Goal: Task Accomplishment & Management: Complete application form

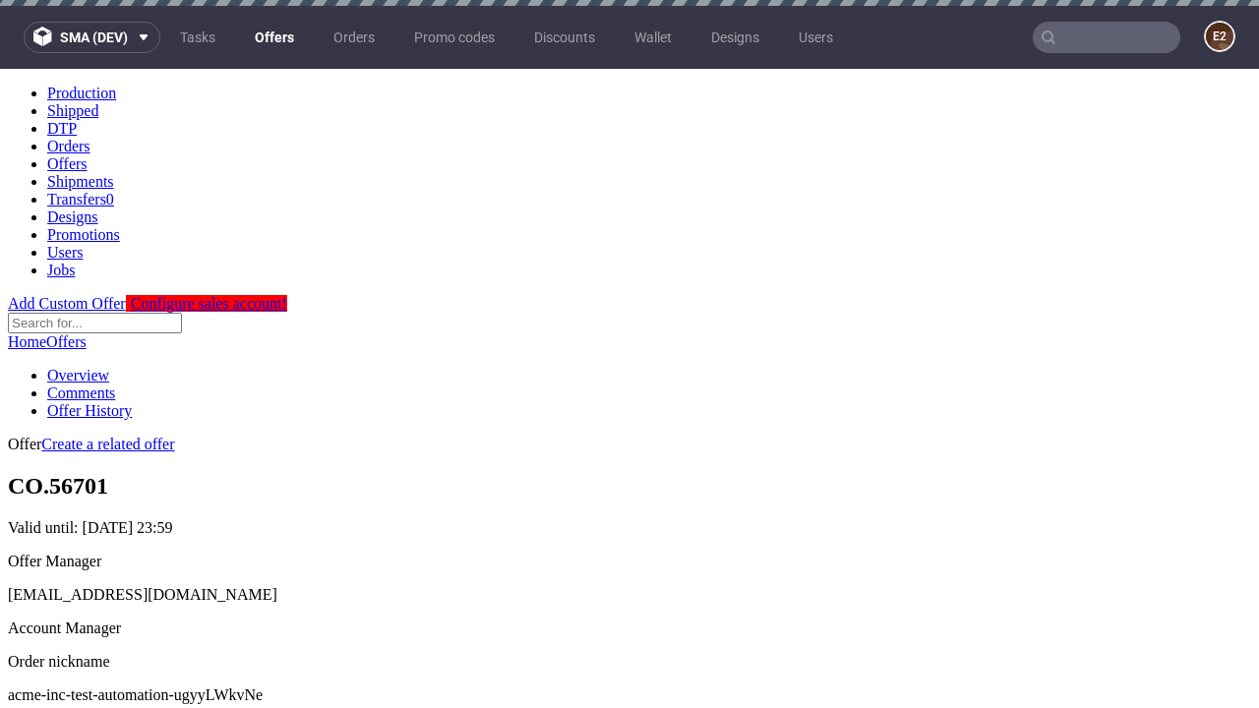
scroll to position [6, 0]
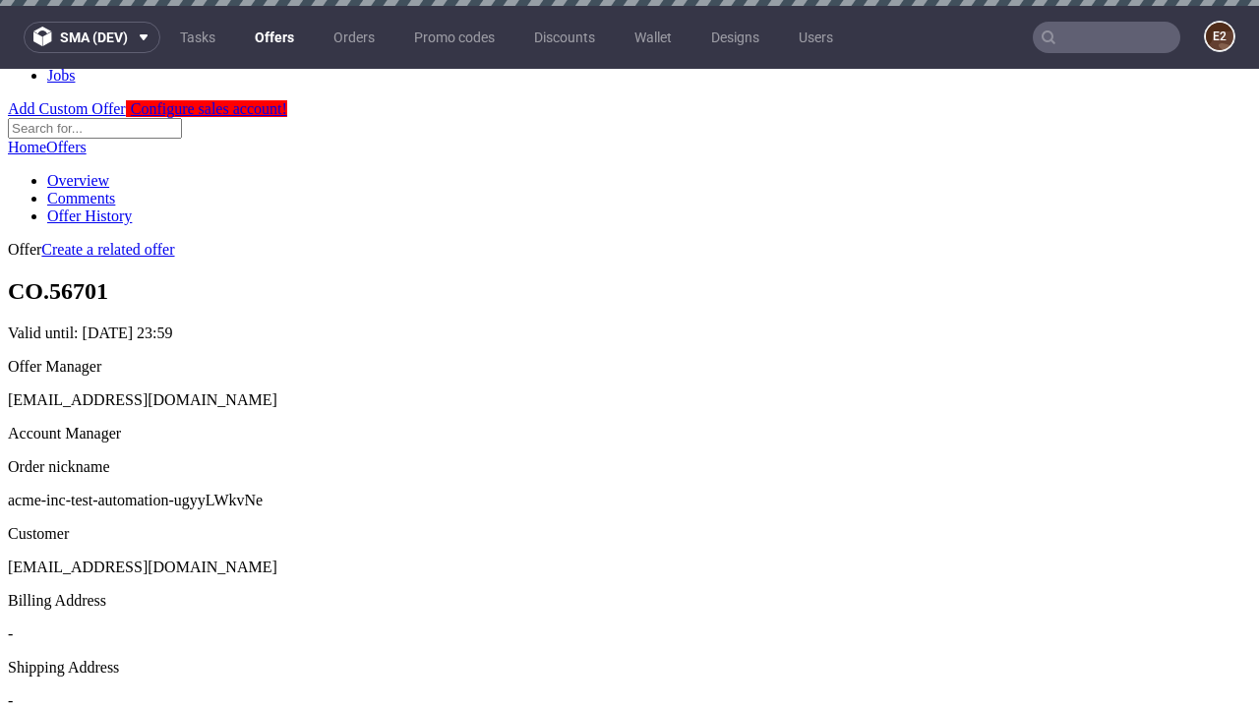
scroll to position [6, 0]
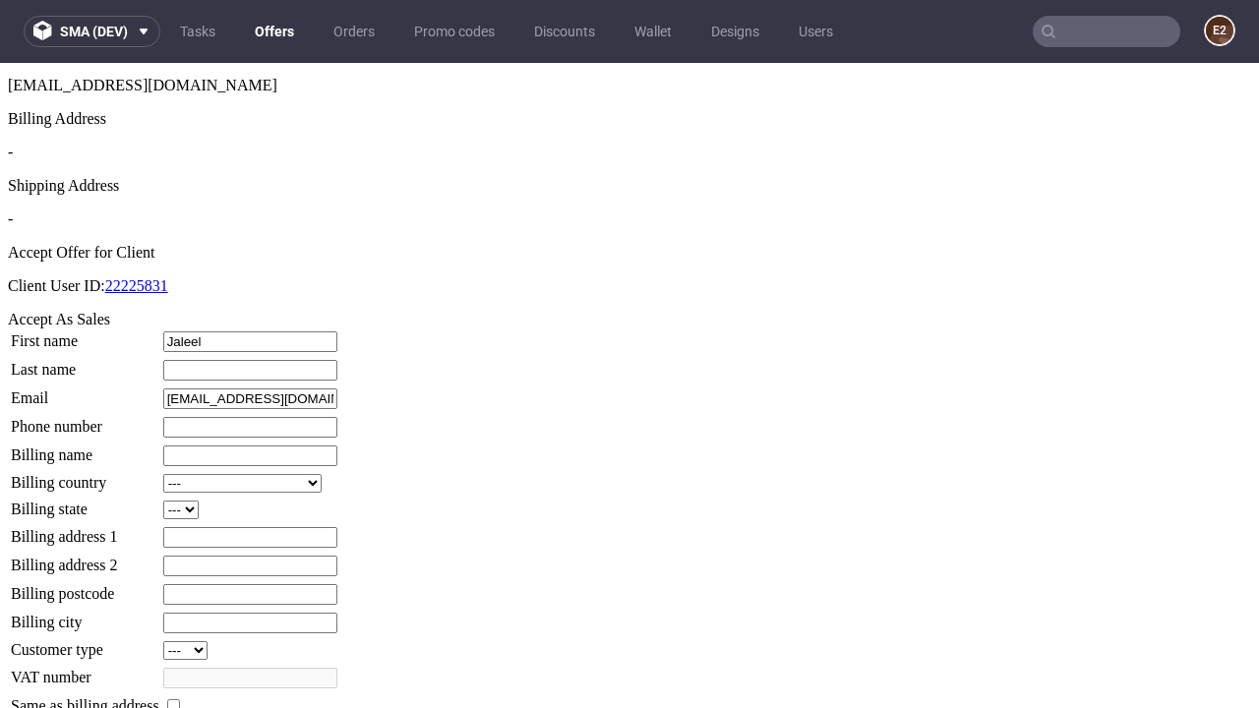
type input "Jaleel"
type input "Ryan"
type input "1509813888"
type input "Anahi26"
select select "13"
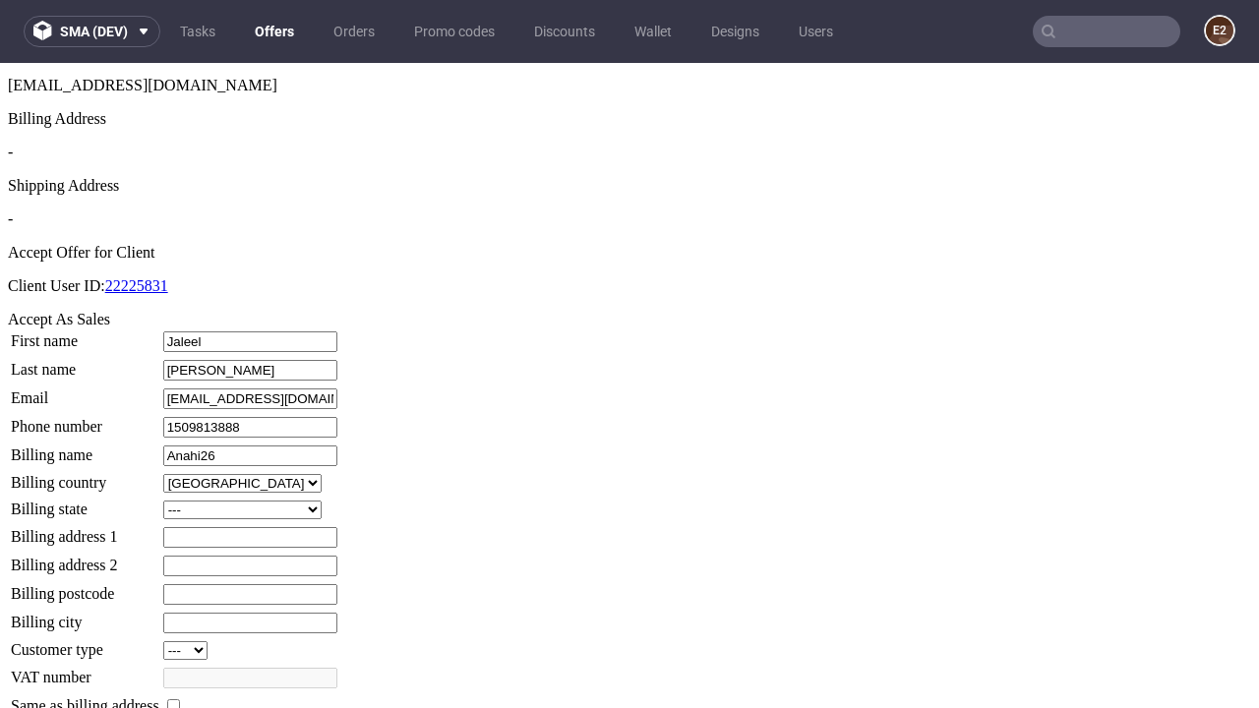
select select "132"
type input "Anahi26"
type input "344 Deron Terrace"
type input "UY4 8NF"
type input "Spencer-le-Herzog"
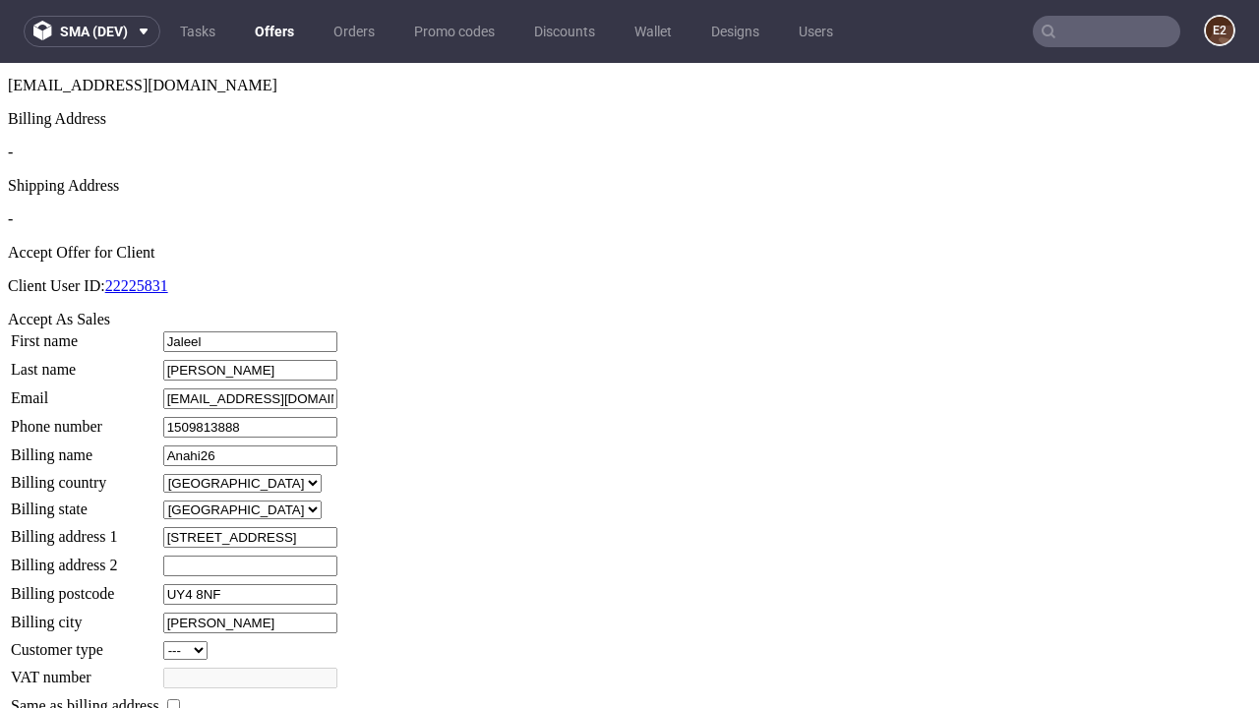
click at [180, 699] on input "checkbox" at bounding box center [173, 705] width 13 height 13
checkbox input "true"
type input "Anahi26"
select select "13"
type input "344 Deron Terrace"
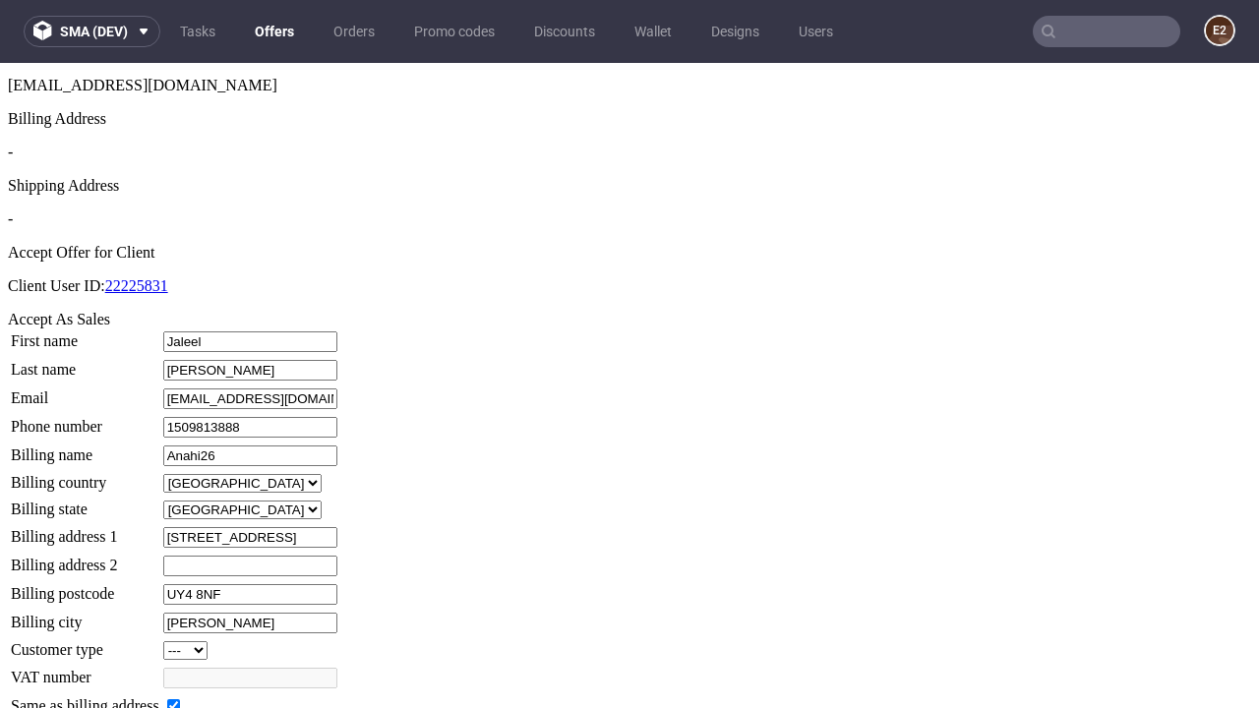
type input "UY4 8NF"
type input "Spencer-le-Herzog"
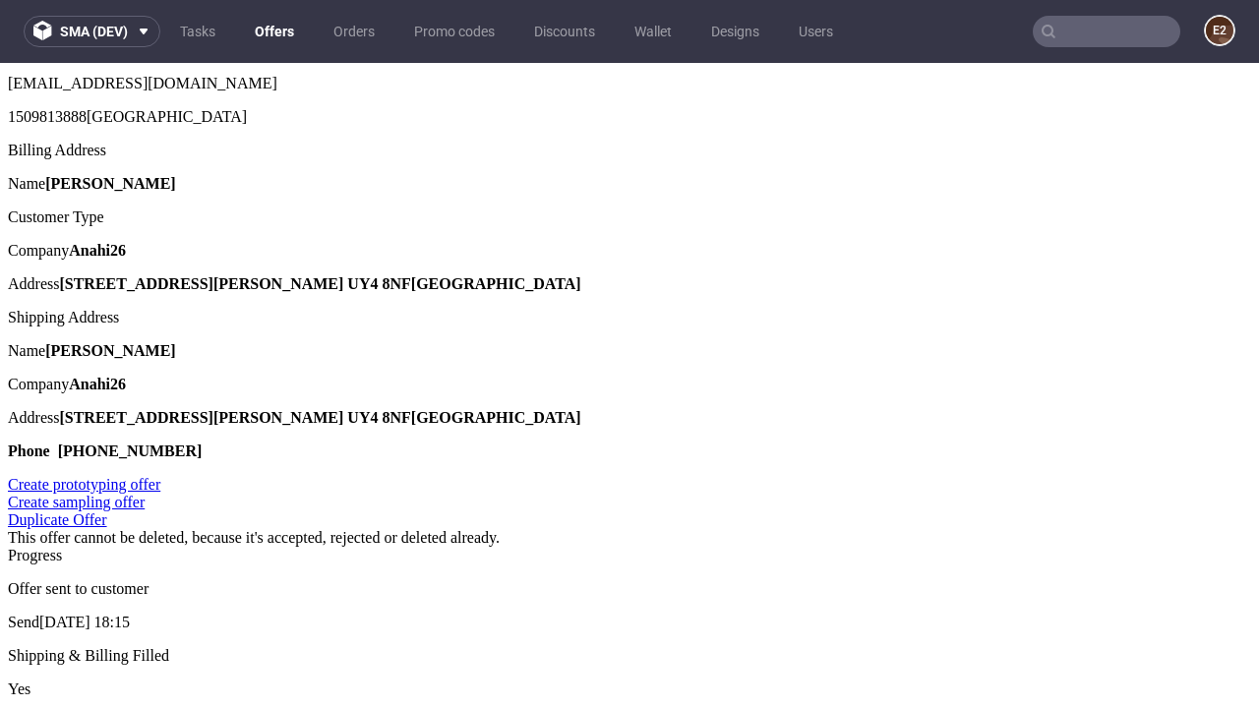
scroll to position [0, 0]
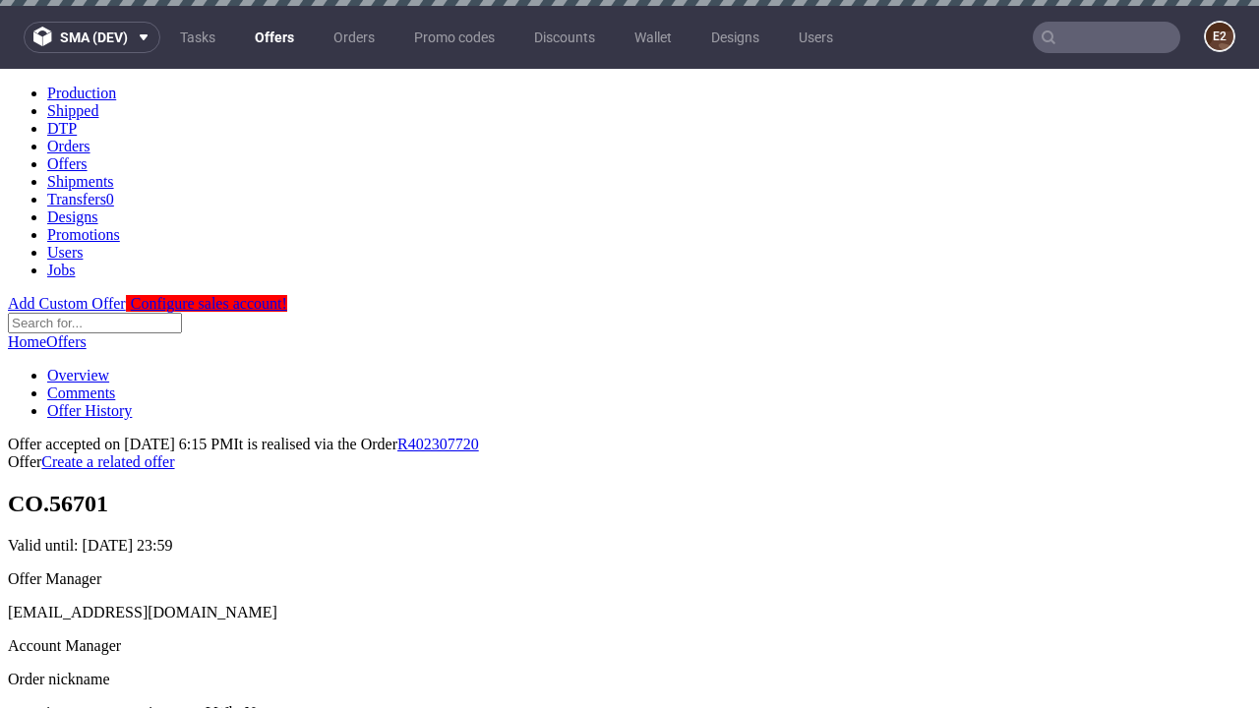
type input "[DATE]"
select select "12214305"
type input "In progress..."
